Goal: Information Seeking & Learning: Find specific fact

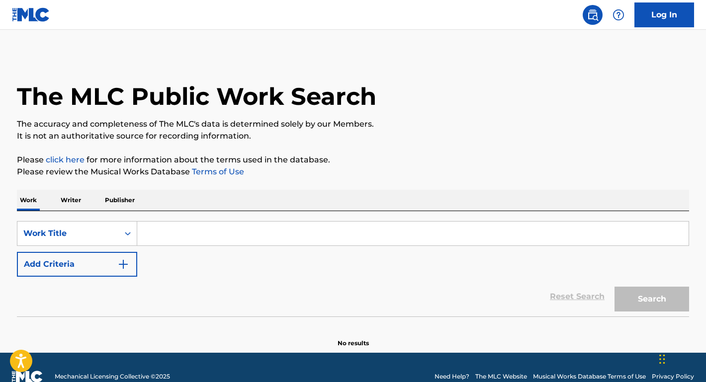
click at [219, 235] on input "Search Form" at bounding box center [412, 234] width 551 height 24
paste input "Bitch Betta Have My Money"
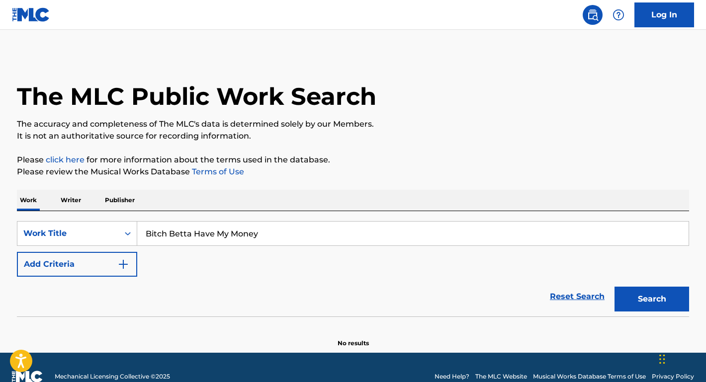
type input "Bitch Betta Have My Money"
click at [652, 299] on button "Search" at bounding box center [651, 299] width 75 height 25
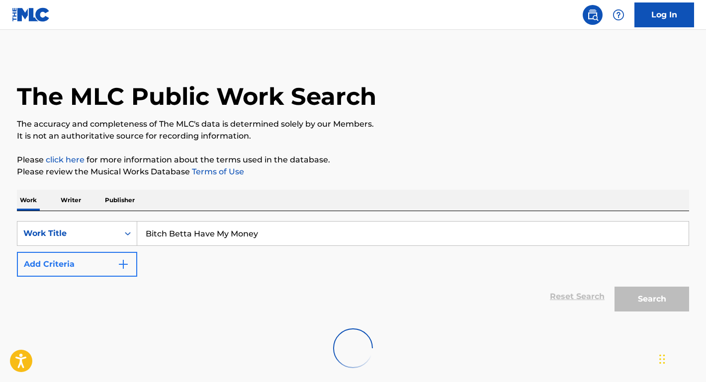
click at [129, 261] on img "Search Form" at bounding box center [123, 264] width 12 height 12
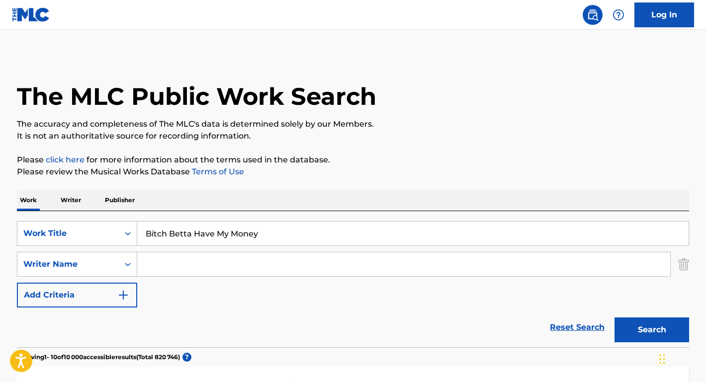
click at [167, 263] on input "Search Form" at bounding box center [403, 265] width 533 height 24
type input "[PERSON_NAME]"
click at [652, 330] on button "Search" at bounding box center [651, 330] width 75 height 25
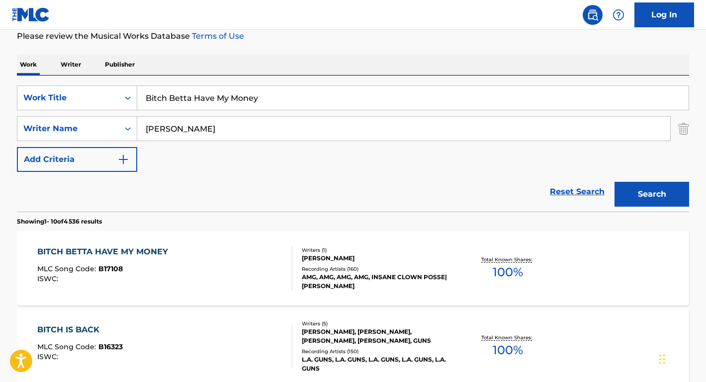
scroll to position [168, 0]
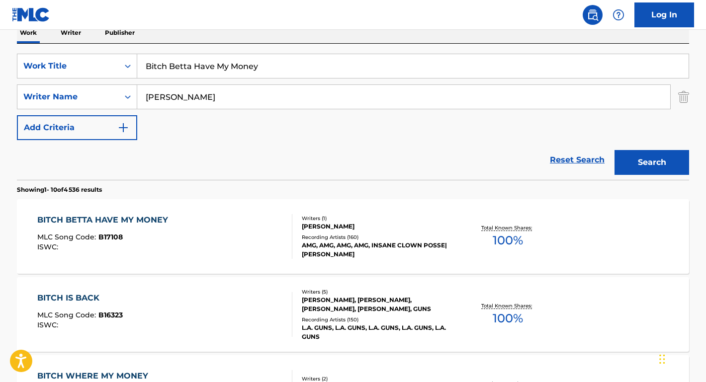
click at [69, 219] on div "BITCH BETTA HAVE MY MONEY" at bounding box center [105, 220] width 136 height 12
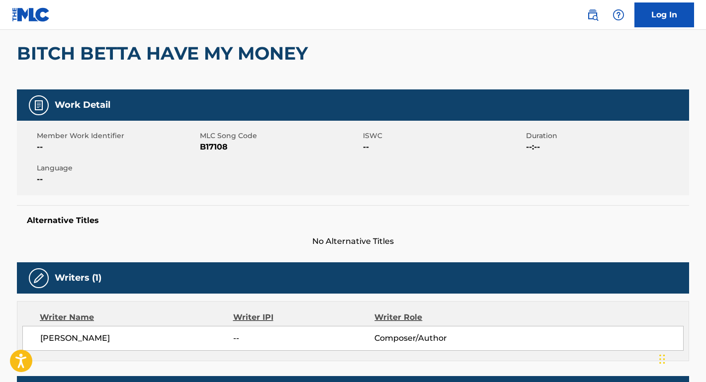
scroll to position [186, 0]
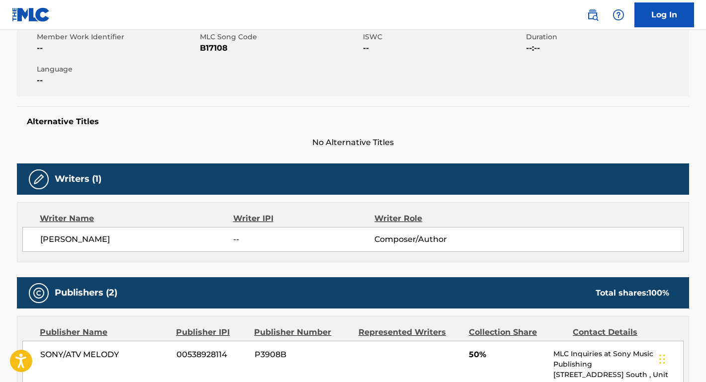
drag, startPoint x: 124, startPoint y: 241, endPoint x: 25, endPoint y: 241, distance: 99.4
click at [25, 241] on div "[PERSON_NAME] -- Composer/Author" at bounding box center [352, 239] width 661 height 25
copy span "[PERSON_NAME]"
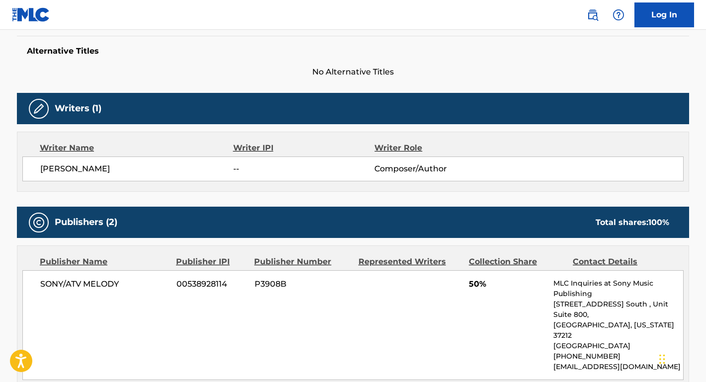
scroll to position [264, 0]
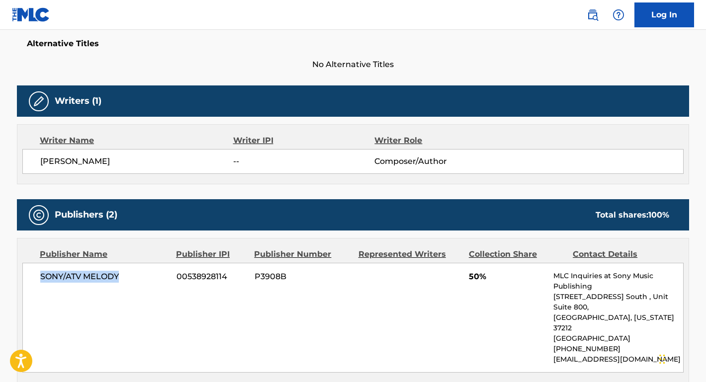
drag, startPoint x: 129, startPoint y: 275, endPoint x: 42, endPoint y: 273, distance: 87.0
click at [42, 273] on span "SONY/ATV MELODY" at bounding box center [104, 277] width 129 height 12
copy span "SONY/ATV MELODY"
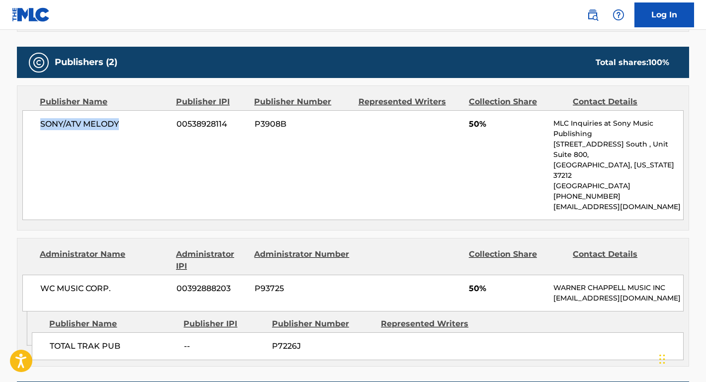
scroll to position [421, 0]
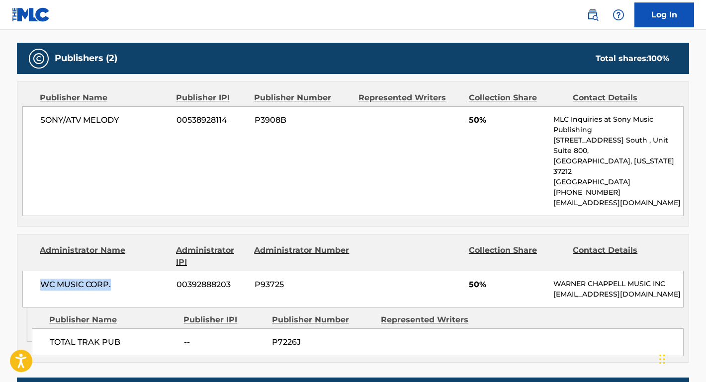
drag, startPoint x: 118, startPoint y: 264, endPoint x: 23, endPoint y: 264, distance: 94.9
click at [23, 271] on div "WC MUSIC CORP. 00392888203 P93725 50% [PERSON_NAME] MUSIC INC [EMAIL_ADDRESS][D…" at bounding box center [352, 289] width 661 height 37
copy span "WC MUSIC CORP."
drag, startPoint x: 124, startPoint y: 323, endPoint x: 45, endPoint y: 322, distance: 79.0
click at [45, 329] on div "TOTAL TRAK PUB -- P7226J" at bounding box center [358, 343] width 652 height 28
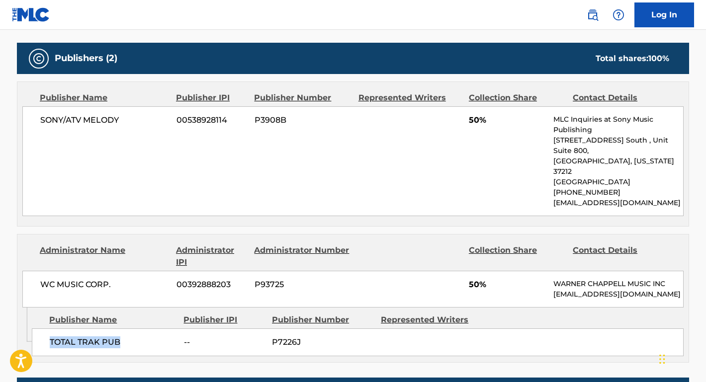
copy span "TOTAL TRAK PUB"
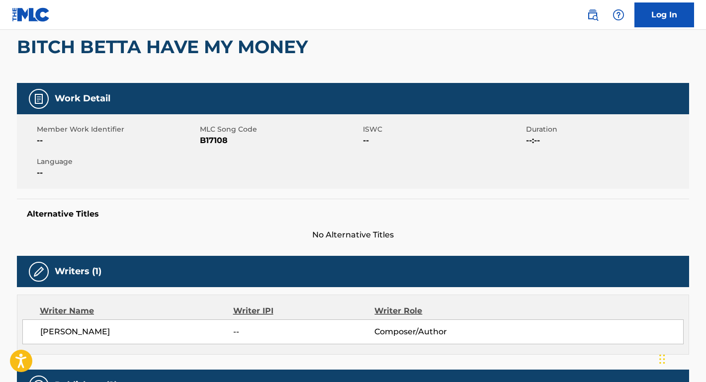
scroll to position [36, 0]
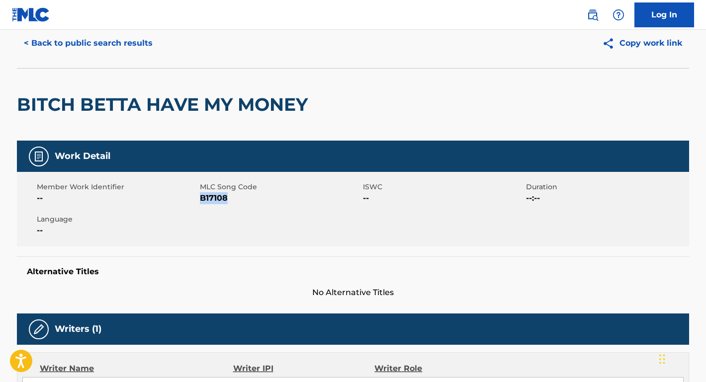
drag, startPoint x: 231, startPoint y: 199, endPoint x: 201, endPoint y: 198, distance: 30.3
click at [201, 198] on span "B17108" at bounding box center [280, 198] width 161 height 12
copy span "B17108"
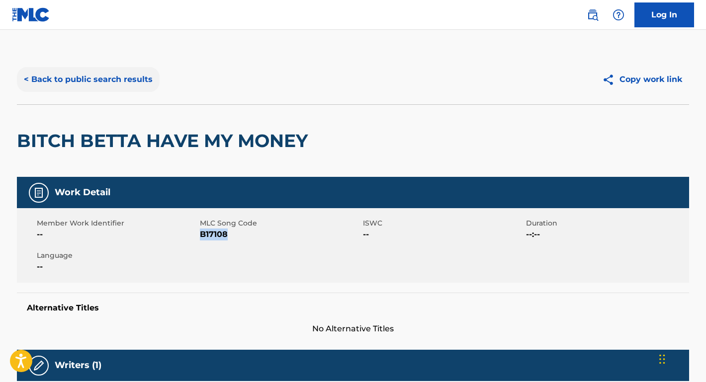
scroll to position [0, 0]
click at [148, 81] on button "< Back to public search results" at bounding box center [88, 79] width 143 height 25
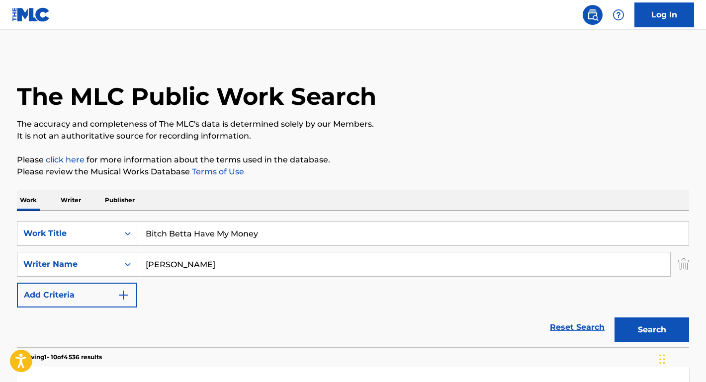
scroll to position [168, 0]
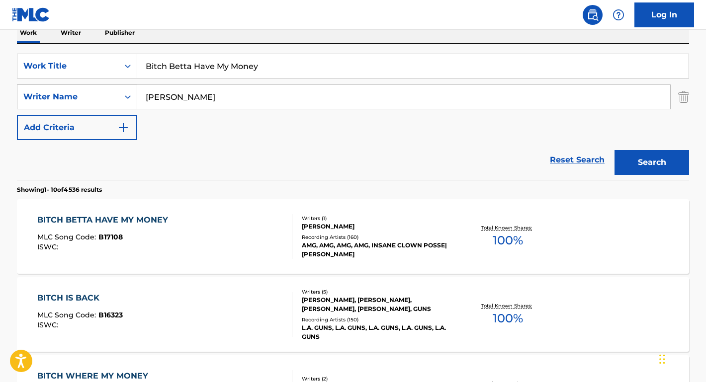
drag, startPoint x: 194, startPoint y: 105, endPoint x: 124, endPoint y: 93, distance: 71.1
click at [124, 93] on div "SearchWithCriteriaadb2f0ab-b3cf-4a77-b090-0f59596b6f4b Writer Name [PERSON_NAME]" at bounding box center [353, 97] width 672 height 25
paste input ": [PERSON_NAME]"
type input ": [PERSON_NAME]"
drag, startPoint x: 283, startPoint y: 70, endPoint x: 150, endPoint y: 51, distance: 134.1
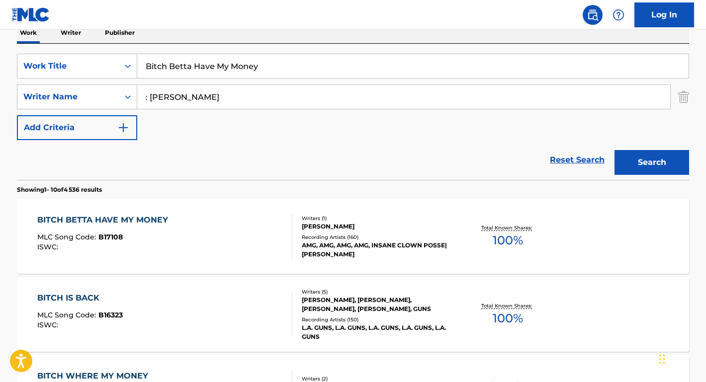
click at [150, 54] on input "Bitch Betta Have My Money" at bounding box center [412, 66] width 551 height 24
type input "A"
type input "ALRIGHTY APHRODITE"
click at [652, 163] on button "Search" at bounding box center [651, 162] width 75 height 25
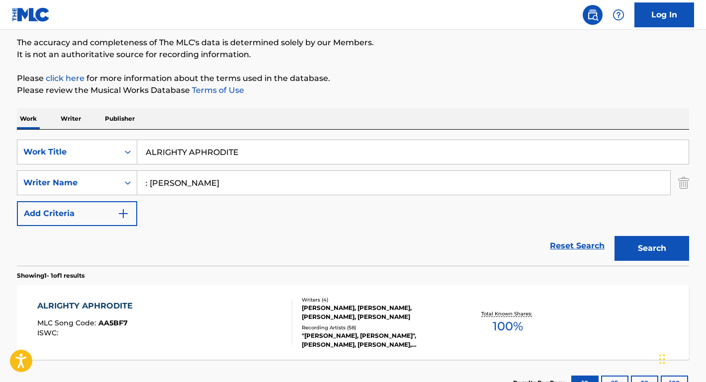
click at [121, 304] on div "ALRIGHTY APHRODITE" at bounding box center [87, 306] width 100 height 12
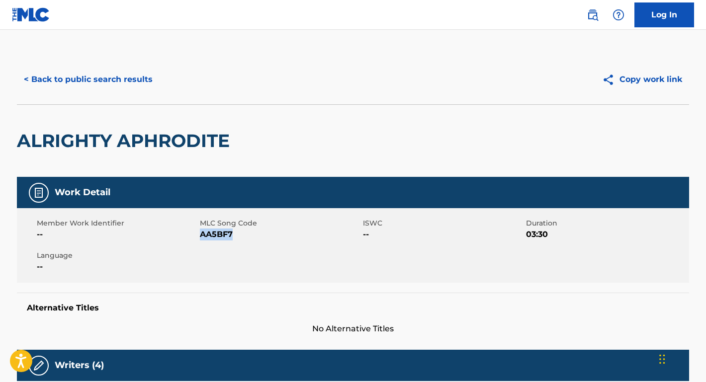
drag, startPoint x: 235, startPoint y: 236, endPoint x: 201, endPoint y: 236, distance: 33.8
click at [201, 236] on span "AA5BF7" at bounding box center [280, 235] width 161 height 12
copy span "AA5BF7"
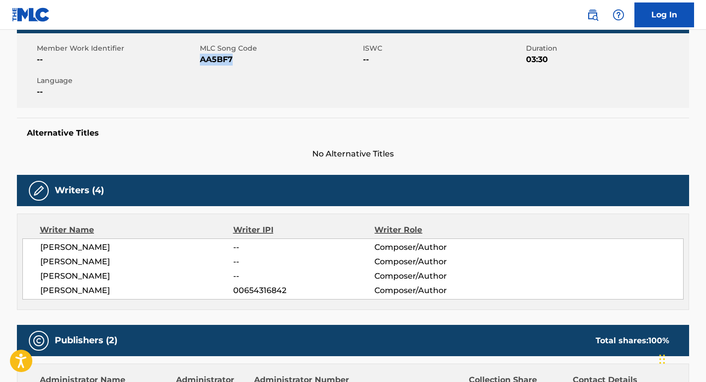
scroll to position [200, 0]
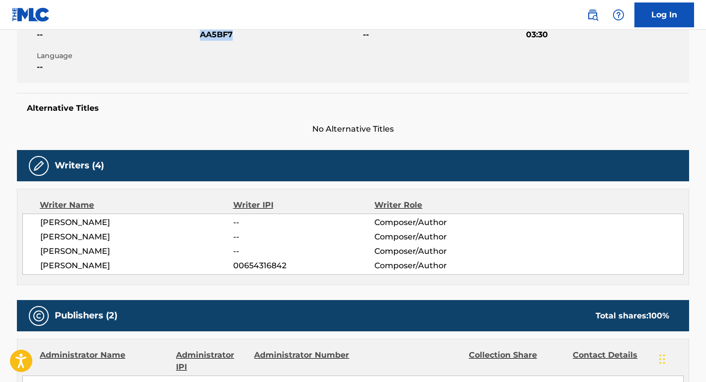
drag, startPoint x: 129, startPoint y: 221, endPoint x: 17, endPoint y: 221, distance: 112.3
click at [17, 221] on div "Writer Name Writer IPI Writer Role [PERSON_NAME] -- Composer/Author [PERSON_NAM…" at bounding box center [353, 237] width 672 height 96
copy span "[PERSON_NAME]"
drag, startPoint x: 166, startPoint y: 234, endPoint x: 38, endPoint y: 239, distance: 127.4
click at [38, 239] on div "[PERSON_NAME] -- Composer/Author [PERSON_NAME] -- Composer/Author [PERSON_NAME]…" at bounding box center [352, 244] width 661 height 61
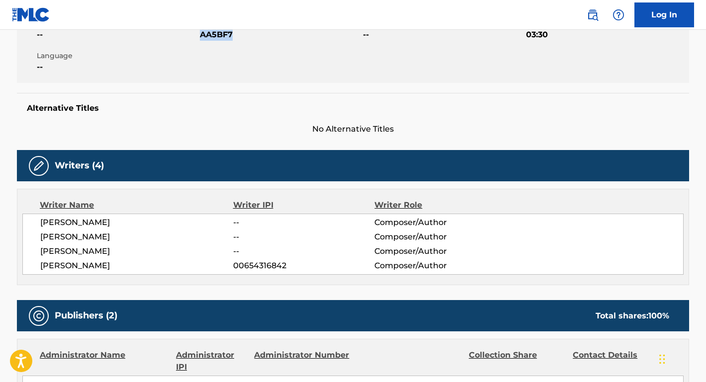
copy span "[PERSON_NAME]"
drag, startPoint x: 101, startPoint y: 250, endPoint x: 14, endPoint y: 248, distance: 87.5
copy span "[PERSON_NAME]"
drag, startPoint x: 92, startPoint y: 270, endPoint x: 17, endPoint y: 267, distance: 75.6
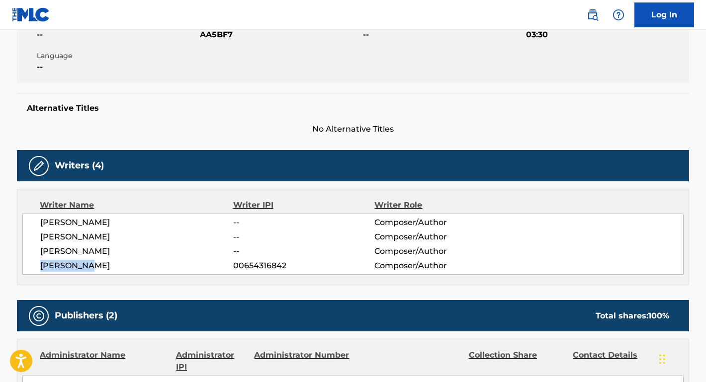
click at [17, 267] on div "Writer Name Writer IPI Writer Role [PERSON_NAME] -- Composer/Author [PERSON_NAM…" at bounding box center [353, 237] width 672 height 96
copy span "[PERSON_NAME]"
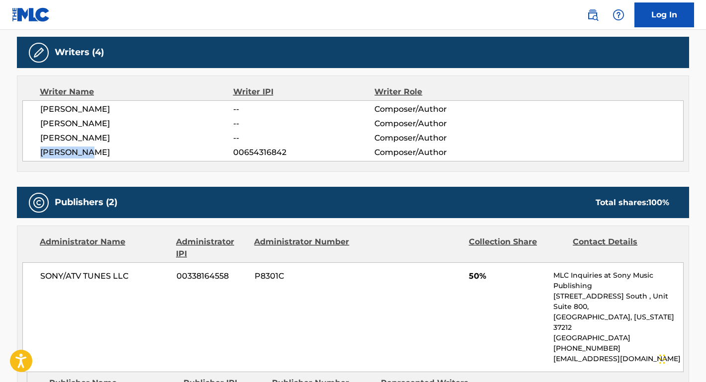
scroll to position [339, 0]
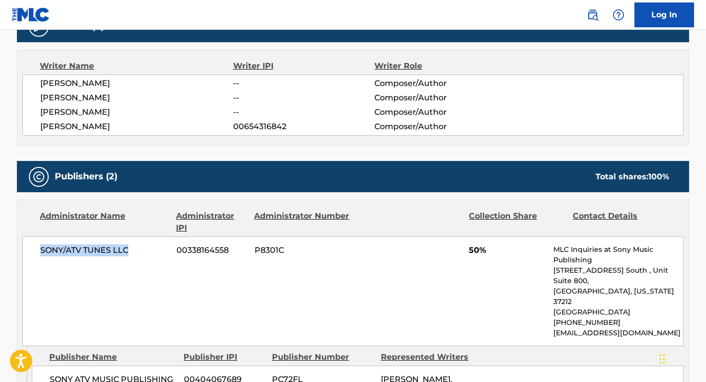
drag, startPoint x: 138, startPoint y: 250, endPoint x: 28, endPoint y: 249, distance: 109.9
click at [28, 249] on div "SONY/ATV TUNES LLC 00338164558 P8301C 50% MLC Inquiries at Sony Music Publishin…" at bounding box center [352, 292] width 661 height 110
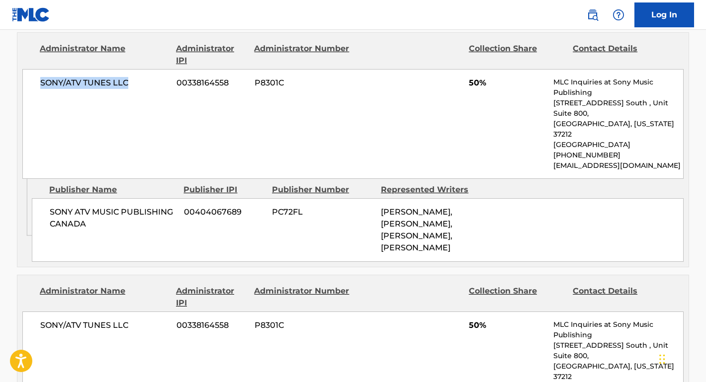
scroll to position [537, 0]
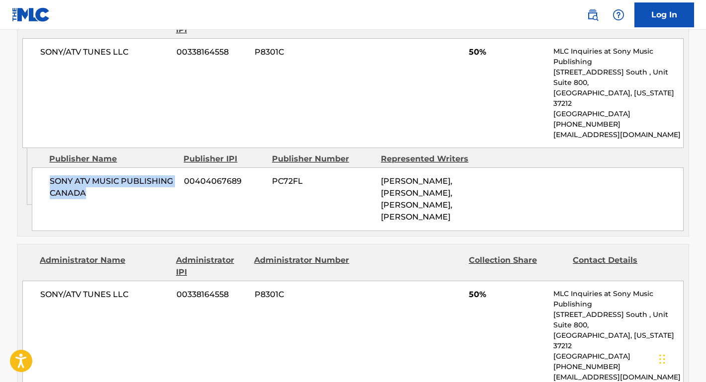
drag, startPoint x: 113, startPoint y: 178, endPoint x: 44, endPoint y: 156, distance: 72.5
click at [44, 168] on div "SONY ATV MUSIC PUBLISHING CANADA 00404067689 PC72FL [PERSON_NAME], [PERSON_NAME…" at bounding box center [358, 200] width 652 height 64
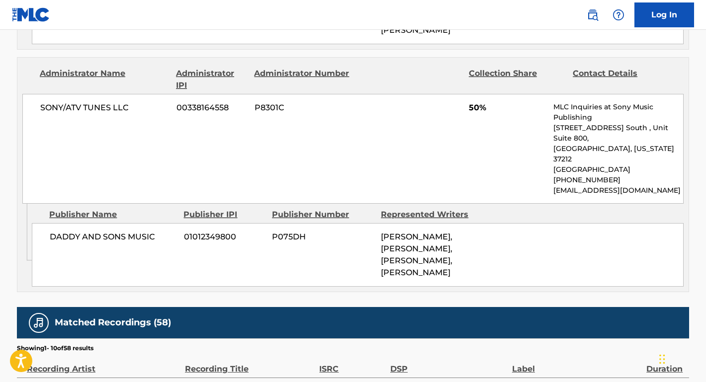
scroll to position [724, 0]
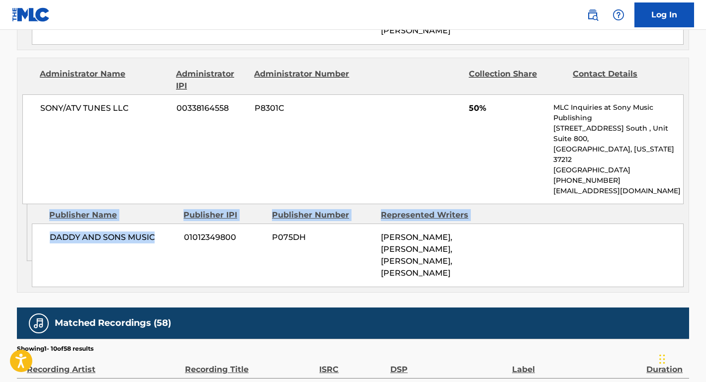
drag, startPoint x: 154, startPoint y: 194, endPoint x: 24, endPoint y: 194, distance: 129.7
click at [24, 204] on div "Admin Original Publisher Connecting Line Publisher Name Publisher IPI Publisher…" at bounding box center [352, 248] width 671 height 88
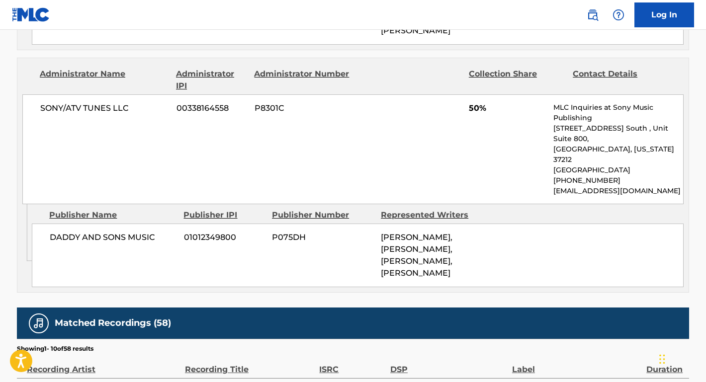
click at [109, 224] on div "DADDY AND SONS MUSIC 01012349800 P075DH [PERSON_NAME], [PERSON_NAME], [PERSON_N…" at bounding box center [358, 256] width 652 height 64
drag, startPoint x: 159, startPoint y: 195, endPoint x: 48, endPoint y: 194, distance: 110.9
click at [48, 224] on div "DADDY AND SONS MUSIC 01012349800 P075DH [PERSON_NAME], [PERSON_NAME], [PERSON_N…" at bounding box center [358, 256] width 652 height 64
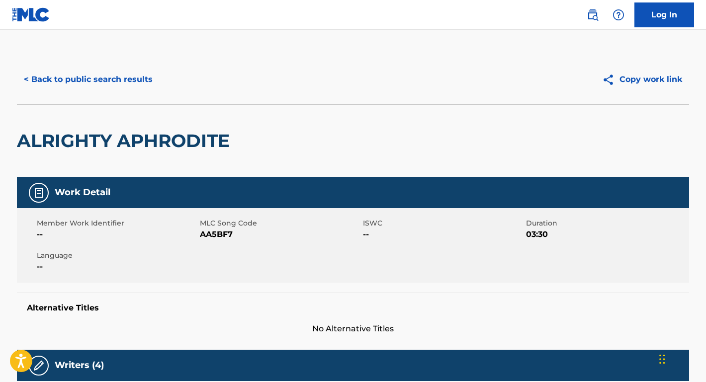
scroll to position [0, 0]
click at [138, 74] on button "< Back to public search results" at bounding box center [88, 79] width 143 height 25
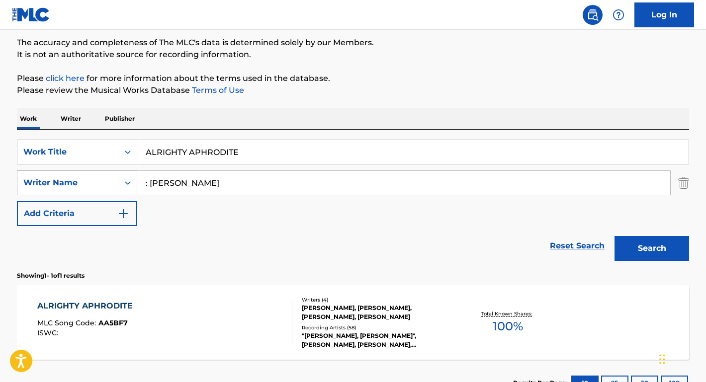
drag, startPoint x: 259, startPoint y: 185, endPoint x: 109, endPoint y: 174, distance: 150.5
click at [109, 174] on div "SearchWithCriteriaadb2f0ab-b3cf-4a77-b090-0f59596b6f4b Writer Name : [PERSON_NA…" at bounding box center [353, 183] width 672 height 25
paste input "[PERSON_NAME] /"
type input "[PERSON_NAME] /"
drag, startPoint x: 240, startPoint y: 159, endPoint x: 106, endPoint y: 148, distance: 134.2
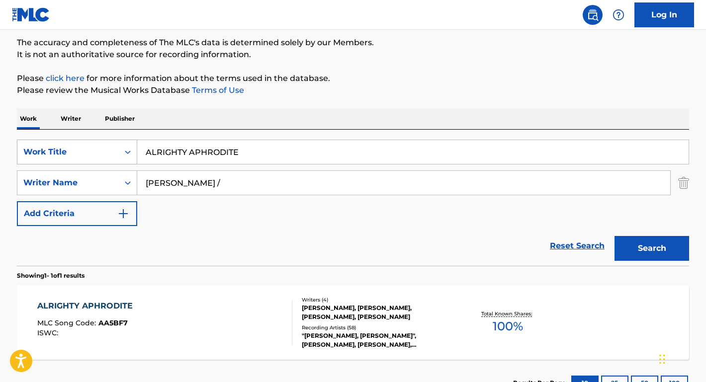
click at [106, 148] on div "SearchWithCriteriae9a95a1c-9d54-4818-9c33-3fb41a3d9fcb Work Title ALRIGHTY APHR…" at bounding box center [353, 152] width 672 height 25
click at [217, 154] on input "ASTON MARTINB MUSIC" at bounding box center [412, 152] width 551 height 24
type input "ASTON [PERSON_NAME] MUSIC"
click at [652, 249] on button "Search" at bounding box center [651, 248] width 75 height 25
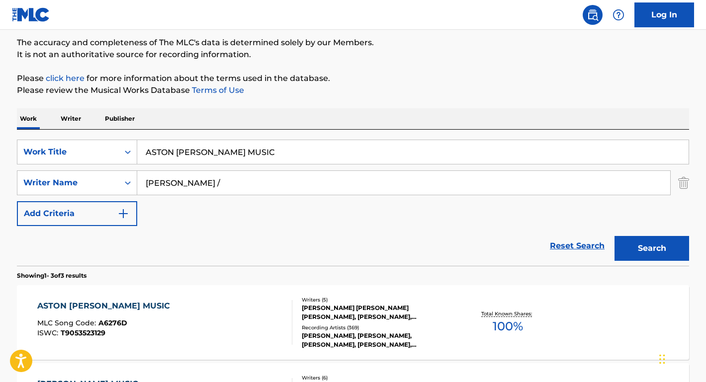
click at [118, 301] on div "ASTON [PERSON_NAME] MUSIC" at bounding box center [106, 306] width 138 height 12
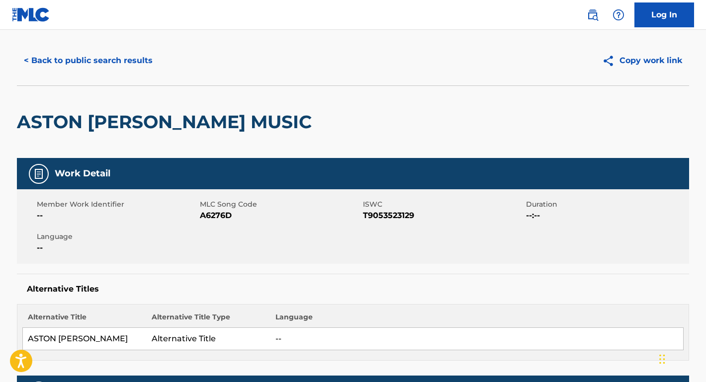
scroll to position [24, 0]
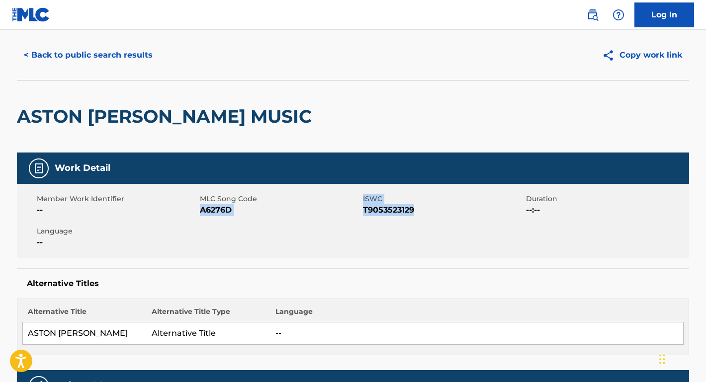
drag, startPoint x: 420, startPoint y: 211, endPoint x: 201, endPoint y: 212, distance: 218.2
click at [201, 212] on div "Member Work Identifier -- MLC Song Code A6276D ISWC T9053523129 Duration --:-- …" at bounding box center [353, 221] width 672 height 75
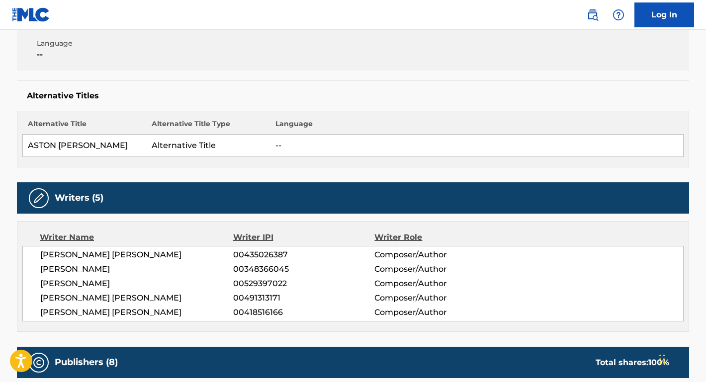
scroll to position [243, 0]
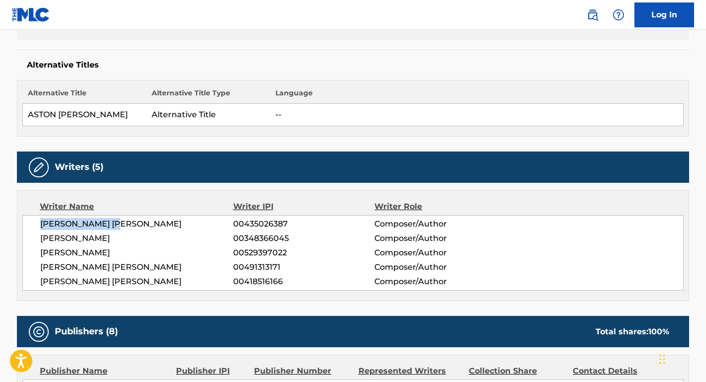
drag, startPoint x: 130, startPoint y: 228, endPoint x: 19, endPoint y: 228, distance: 110.4
click at [19, 228] on div "Writer Name Writer IPI Writer Role [PERSON_NAME] [PERSON_NAME] 00435026387 Comp…" at bounding box center [353, 245] width 672 height 111
drag, startPoint x: 124, startPoint y: 239, endPoint x: 38, endPoint y: 239, distance: 86.5
click at [38, 239] on div "[PERSON_NAME] [PERSON_NAME] 00435026387 Composer/Author [PERSON_NAME] 003483660…" at bounding box center [352, 253] width 661 height 76
drag, startPoint x: 157, startPoint y: 265, endPoint x: 33, endPoint y: 273, distance: 123.5
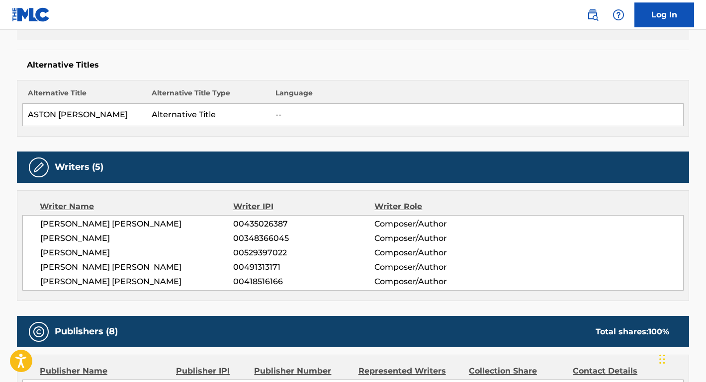
click at [33, 273] on div "[PERSON_NAME] [PERSON_NAME] 00435026387 Composer/Author [PERSON_NAME] 003483660…" at bounding box center [352, 253] width 661 height 76
drag, startPoint x: 40, startPoint y: 265, endPoint x: 182, endPoint y: 263, distance: 141.7
click at [182, 263] on span "[PERSON_NAME] [PERSON_NAME]" at bounding box center [136, 267] width 193 height 12
drag, startPoint x: 166, startPoint y: 284, endPoint x: 26, endPoint y: 283, distance: 140.2
click at [26, 283] on div "[PERSON_NAME] [PERSON_NAME] 00435026387 Composer/Author [PERSON_NAME] 003483660…" at bounding box center [352, 253] width 661 height 76
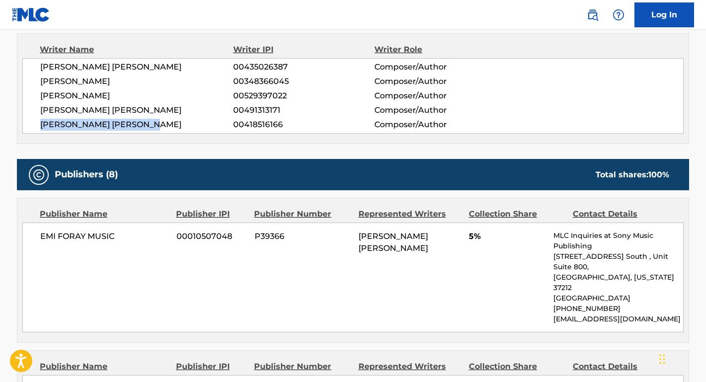
scroll to position [466, 0]
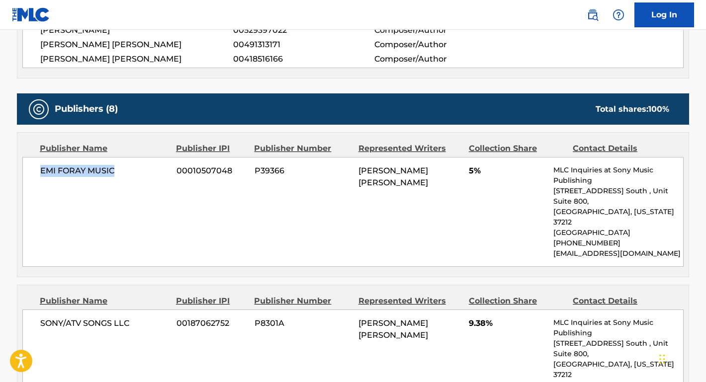
drag, startPoint x: 117, startPoint y: 169, endPoint x: 23, endPoint y: 168, distance: 94.0
click at [23, 168] on div "EMI FORAY MUSIC 00010507048 P39366 [PERSON_NAME] [PERSON_NAME] 5% MLC Inquiries…" at bounding box center [352, 212] width 661 height 110
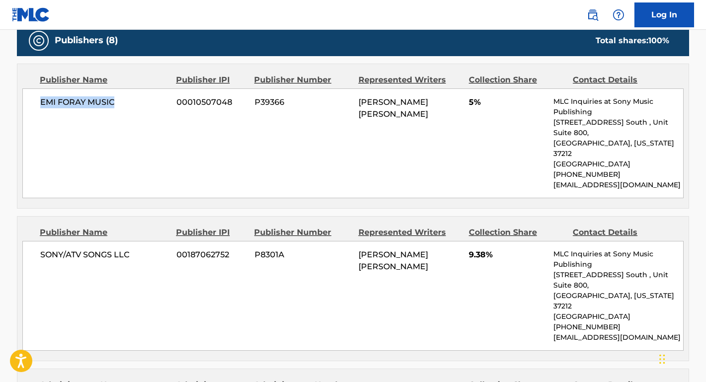
scroll to position [552, 0]
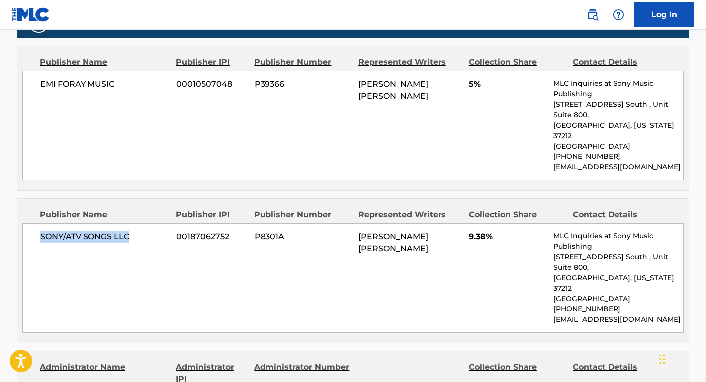
drag, startPoint x: 132, startPoint y: 216, endPoint x: 25, endPoint y: 216, distance: 106.9
click at [25, 223] on div "SONY/ATV SONGS LLC 00187062752 P8301A [PERSON_NAME] [PERSON_NAME] 9.38% MLC Inq…" at bounding box center [352, 278] width 661 height 110
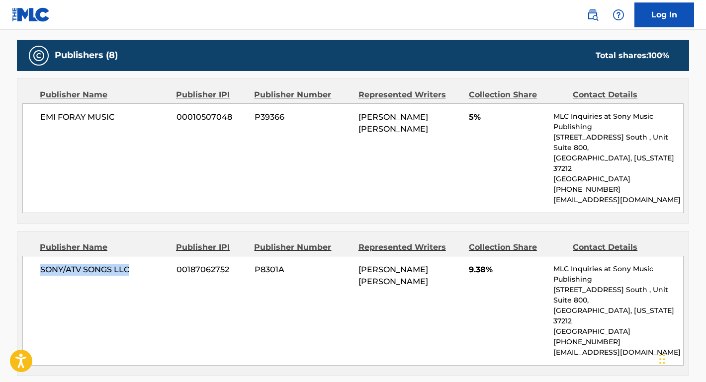
scroll to position [716, 0]
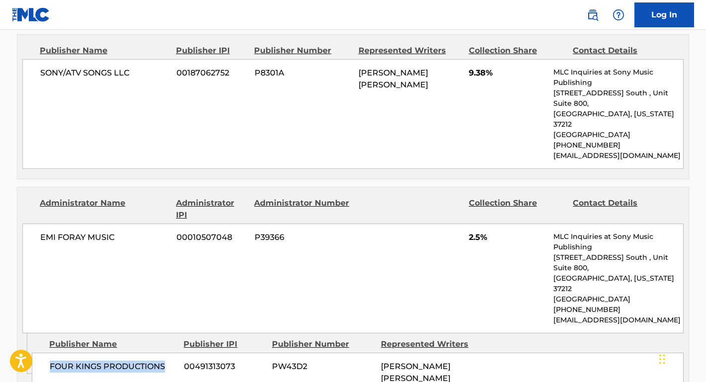
drag, startPoint x: 165, startPoint y: 304, endPoint x: 42, endPoint y: 304, distance: 122.8
click at [42, 353] on div "FOUR KINGS PRODUCTIONS 00491313073 PW43D2 [PERSON_NAME] [PERSON_NAME]" at bounding box center [358, 373] width 652 height 40
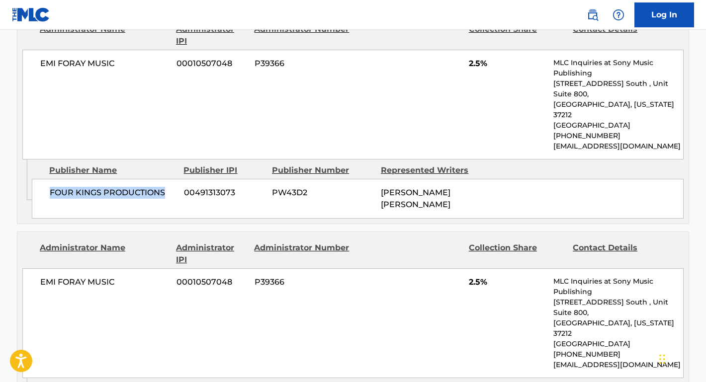
scroll to position [914, 0]
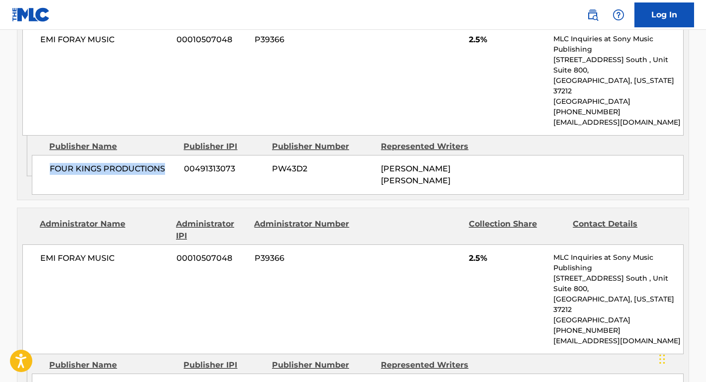
drag, startPoint x: 164, startPoint y: 299, endPoint x: 50, endPoint y: 298, distance: 114.3
click at [50, 382] on span "[PERSON_NAME] MUSIC" at bounding box center [113, 388] width 127 height 12
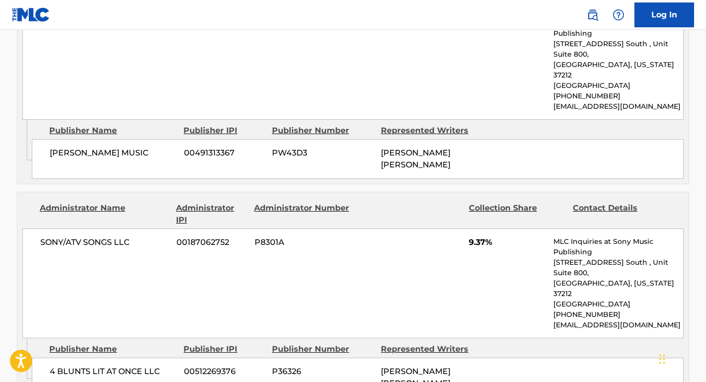
scroll to position [1166, 0]
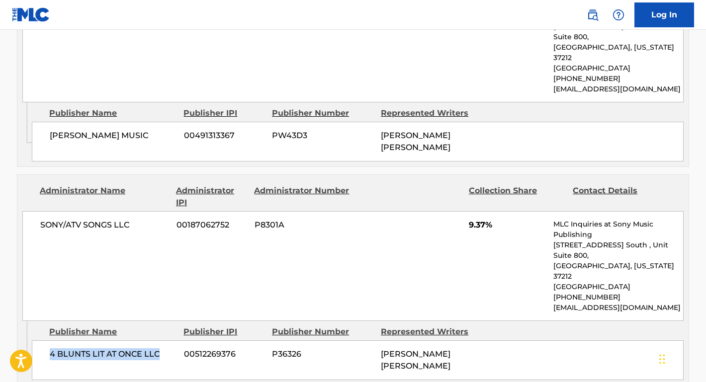
drag, startPoint x: 163, startPoint y: 243, endPoint x: 32, endPoint y: 244, distance: 130.2
click at [32, 341] on div "4 BLUNTS LIT AT ONCE LLC 00512269376 P36326 [PERSON_NAME] [PERSON_NAME]" at bounding box center [358, 361] width 652 height 40
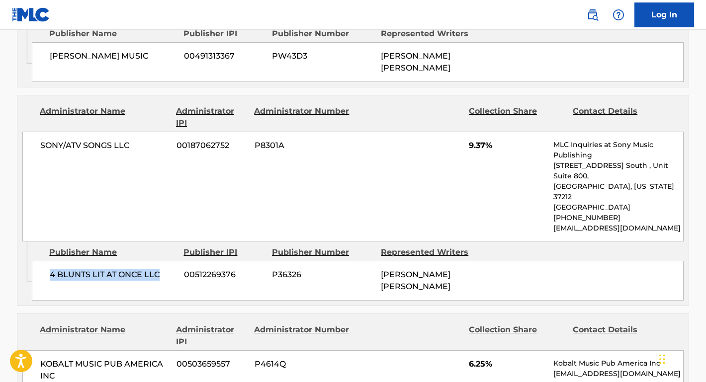
scroll to position [1251, 0]
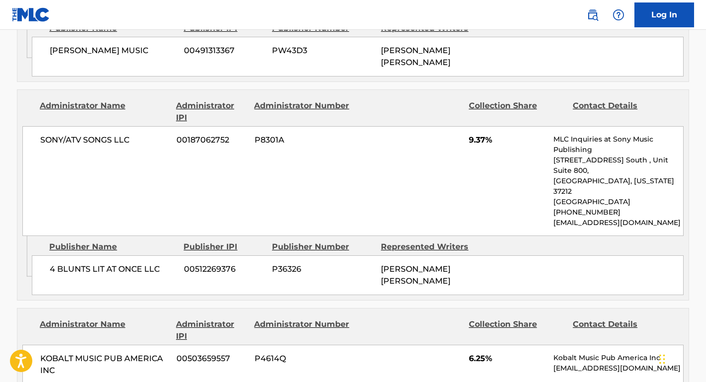
drag, startPoint x: 173, startPoint y: 310, endPoint x: 46, endPoint y: 309, distance: 127.3
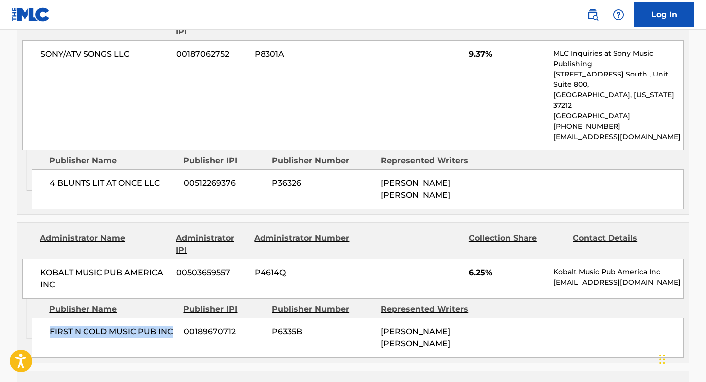
scroll to position [1397, 0]
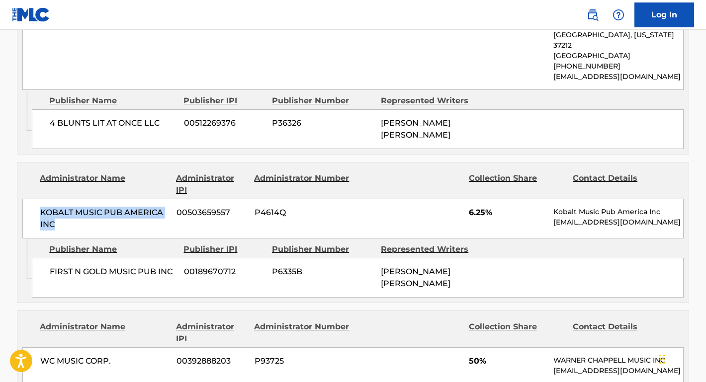
drag, startPoint x: 85, startPoint y: 120, endPoint x: 31, endPoint y: 97, distance: 58.2
click at [30, 199] on div "KOBALT MUSIC PUB AMERICA INC 00503659557 P4614Q 6.25% Kobalt Music Pub America …" at bounding box center [352, 219] width 661 height 40
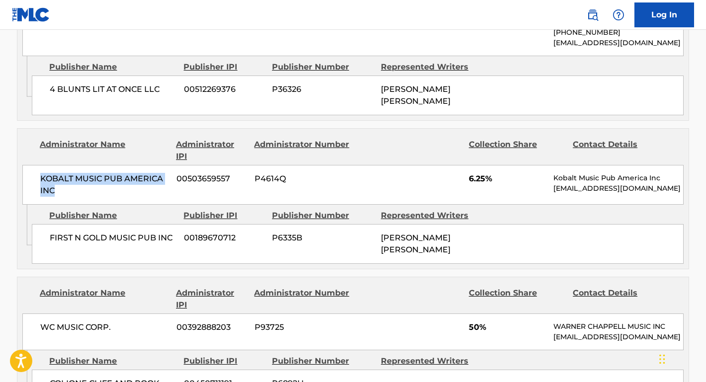
scroll to position [1441, 0]
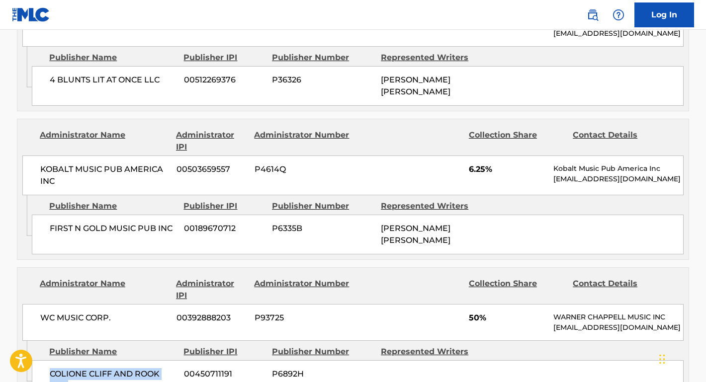
drag, startPoint x: 85, startPoint y: 266, endPoint x: 42, endPoint y: 251, distance: 44.8
click at [42, 360] on div "COLIONE CLIFF AND ROOK PUB 00450711191 P6892H" at bounding box center [358, 380] width 652 height 40
drag, startPoint x: 140, startPoint y: 200, endPoint x: 6, endPoint y: 198, distance: 134.2
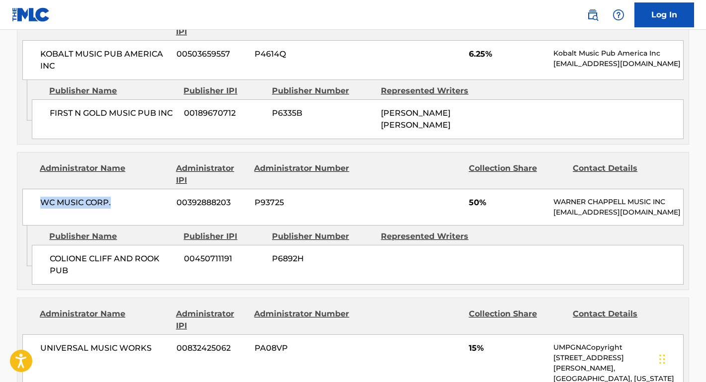
scroll to position [1578, 0]
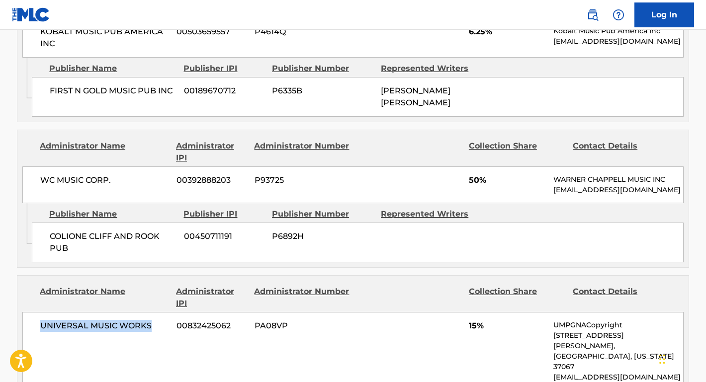
drag, startPoint x: 160, startPoint y: 207, endPoint x: 30, endPoint y: 200, distance: 129.5
click at [30, 312] on div "UNIVERSAL MUSIC WORKS 00832425062 PA08VP 15% UMPGNACopyright [STREET_ADDRESS][P…" at bounding box center [352, 351] width 661 height 79
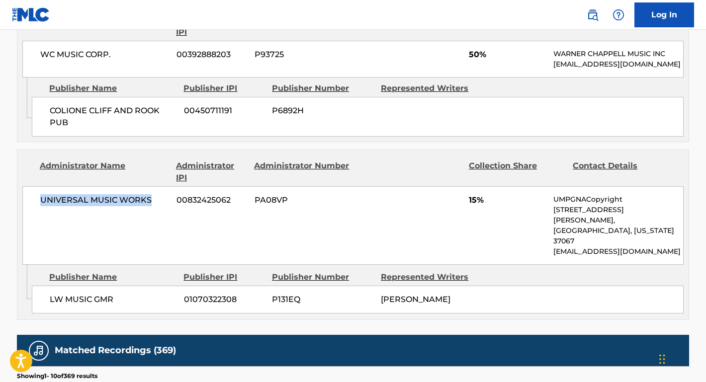
scroll to position [1688, 0]
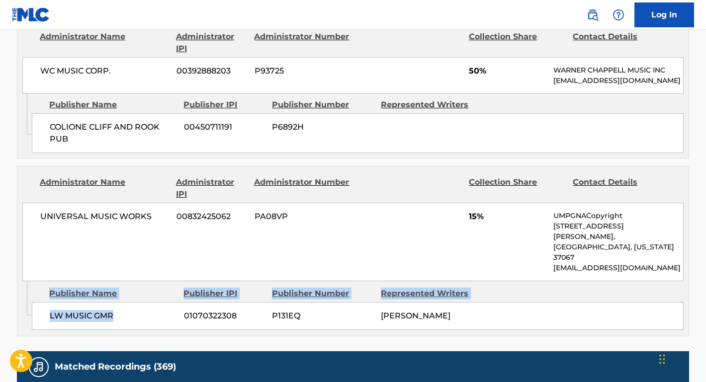
drag, startPoint x: 114, startPoint y: 177, endPoint x: 27, endPoint y: 176, distance: 86.5
click at [27, 281] on div "Admin Original Publisher Connecting Line Publisher Name Publisher IPI Publisher…" at bounding box center [352, 308] width 671 height 55
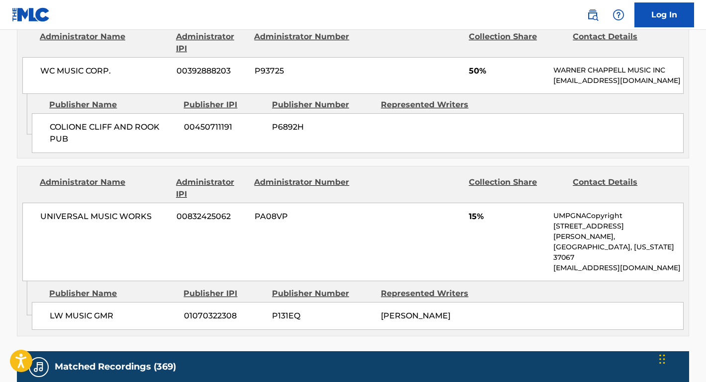
click at [127, 288] on div "Publisher Name" at bounding box center [112, 294] width 127 height 12
drag, startPoint x: 117, startPoint y: 171, endPoint x: 46, endPoint y: 171, distance: 71.6
click at [46, 302] on div "LW MUSIC GMR 01070322308 P131EQ [PERSON_NAME]" at bounding box center [358, 316] width 652 height 28
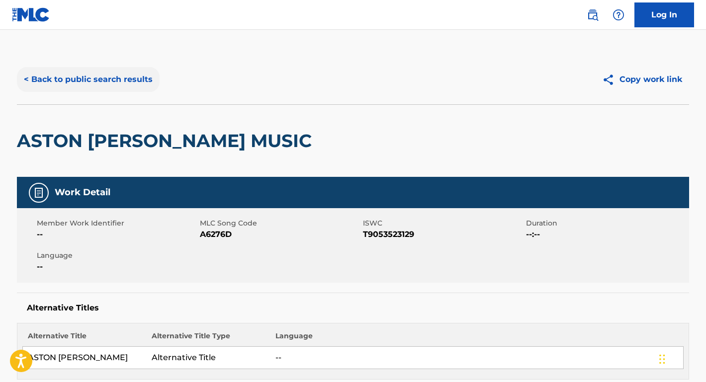
scroll to position [0, 0]
click at [142, 80] on button "< Back to public search results" at bounding box center [88, 79] width 143 height 25
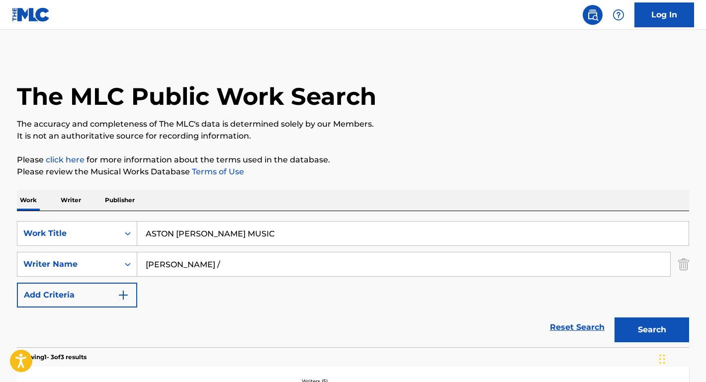
scroll to position [82, 0]
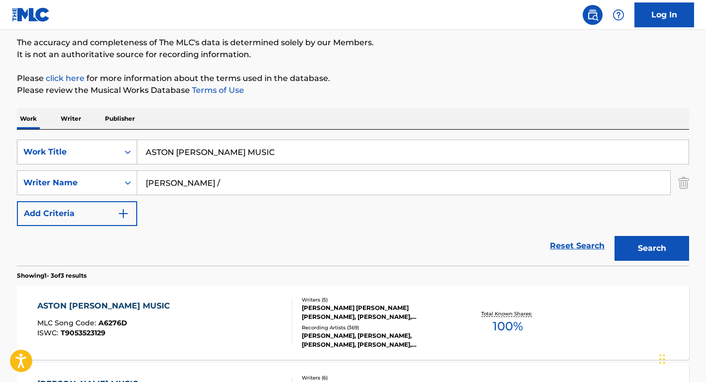
drag, startPoint x: 242, startPoint y: 150, endPoint x: 99, endPoint y: 150, distance: 143.2
click at [99, 150] on div "SearchWithCriteriae9a95a1c-9d54-4818-9c33-3fb41a3d9fcb Work Title ASTON [PERSON…" at bounding box center [353, 152] width 672 height 25
paste input "[PERSON_NAME] dust my broom"
drag, startPoint x: 204, startPoint y: 152, endPoint x: 141, endPoint y: 152, distance: 63.6
click at [141, 152] on input "[PERSON_NAME] dust my broom" at bounding box center [412, 152] width 551 height 24
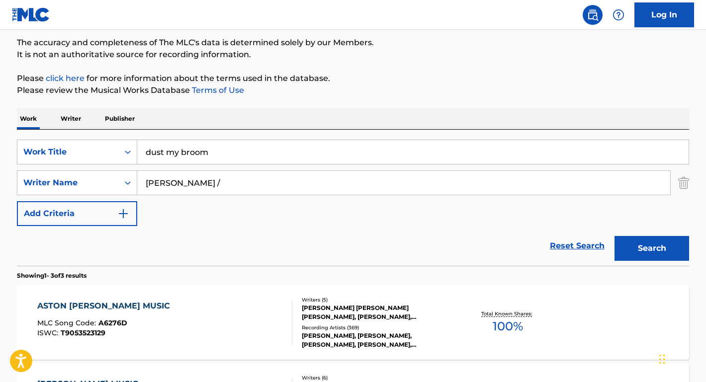
type input "dust my broom"
drag, startPoint x: 256, startPoint y: 186, endPoint x: 111, endPoint y: 176, distance: 144.5
click at [111, 176] on div "SearchWithCriteriaadb2f0ab-b3cf-4a77-b090-0f59596b6f4b Writer Name [PERSON_NAME…" at bounding box center [353, 183] width 672 height 25
paste input "[PERSON_NAME]"
type input "[PERSON_NAME]"
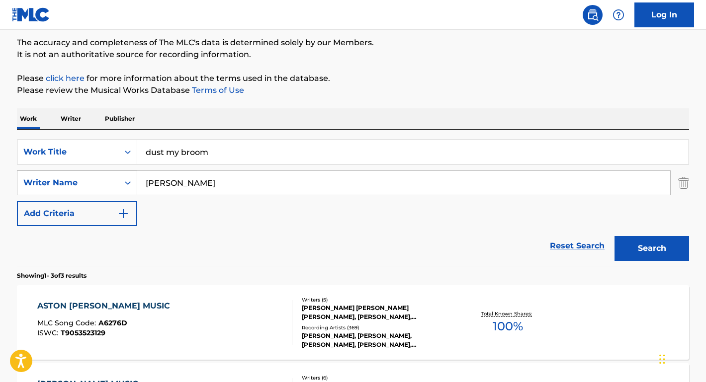
click at [652, 249] on button "Search" at bounding box center [651, 248] width 75 height 25
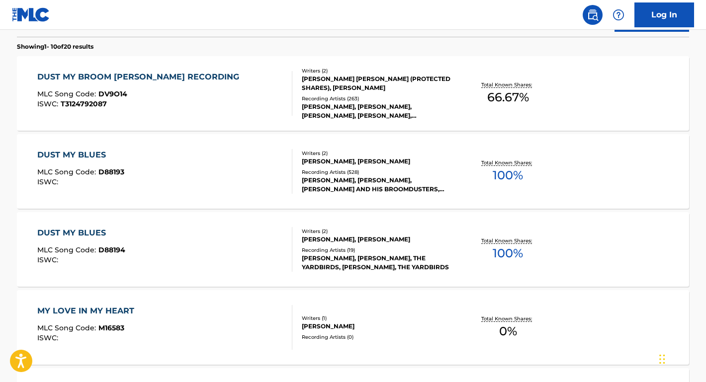
scroll to position [333, 0]
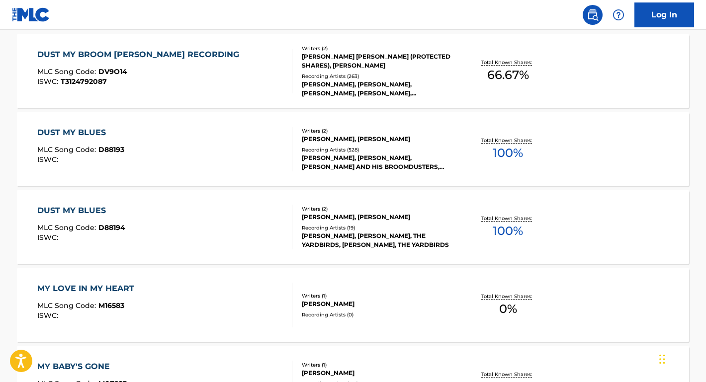
click at [144, 53] on div "DUST MY BROOM [PERSON_NAME] RECORDING" at bounding box center [140, 55] width 207 height 12
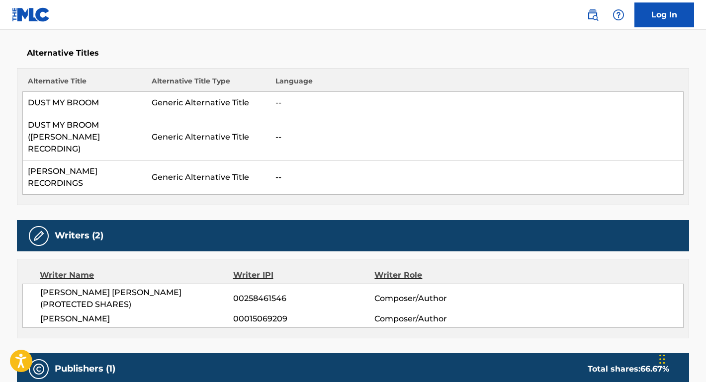
scroll to position [327, 0]
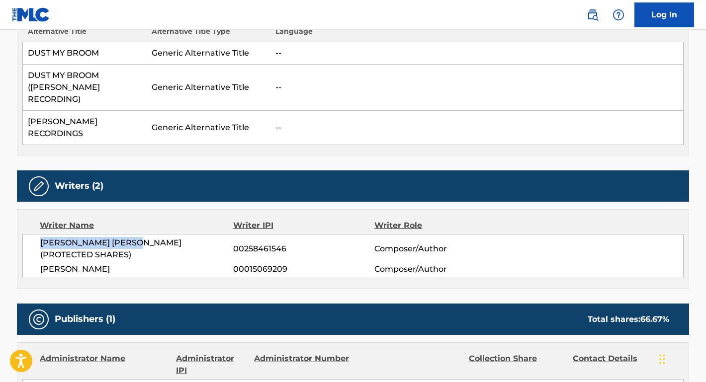
drag, startPoint x: 147, startPoint y: 231, endPoint x: 41, endPoint y: 230, distance: 105.9
click at [41, 237] on span "[PERSON_NAME] [PERSON_NAME] (PROTECTED SHARES)" at bounding box center [136, 249] width 193 height 24
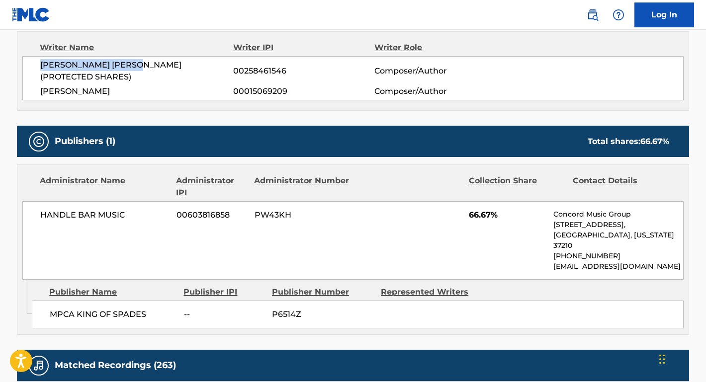
scroll to position [547, 0]
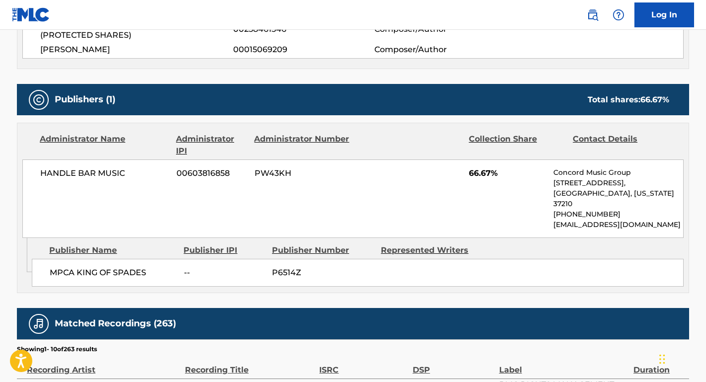
click at [129, 160] on div "HANDLE BAR MUSIC 00603816858 PW43KH 66.67% Concord Music Group [STREET_ADDRESS]…" at bounding box center [352, 199] width 661 height 79
drag, startPoint x: 134, startPoint y: 160, endPoint x: 26, endPoint y: 158, distance: 107.4
click at [26, 160] on div "HANDLE BAR MUSIC 00603816858 PW43KH 66.67% Concord Music Group [STREET_ADDRESS]…" at bounding box center [352, 199] width 661 height 79
drag, startPoint x: 157, startPoint y: 246, endPoint x: 42, endPoint y: 244, distance: 114.3
click at [42, 259] on div "MPCA KING OF SPADES -- P6514Z" at bounding box center [358, 273] width 652 height 28
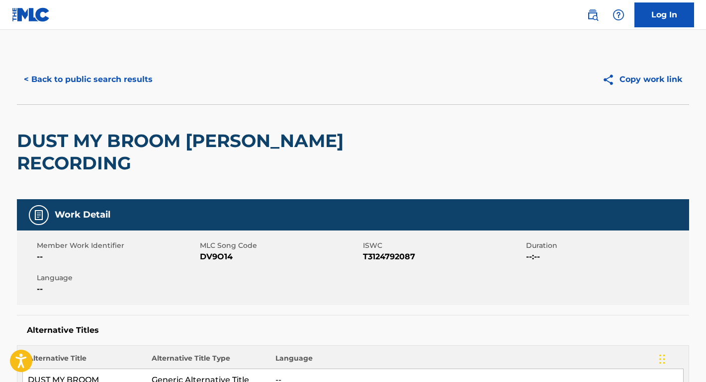
scroll to position [0, 0]
drag, startPoint x: 427, startPoint y: 259, endPoint x: 201, endPoint y: 256, distance: 225.2
click at [201, 256] on div "Member Work Identifier -- MLC Song Code DV9O14 ISWC T3124792087 Duration --:-- …" at bounding box center [353, 268] width 672 height 75
